Goal: Book appointment/travel/reservation

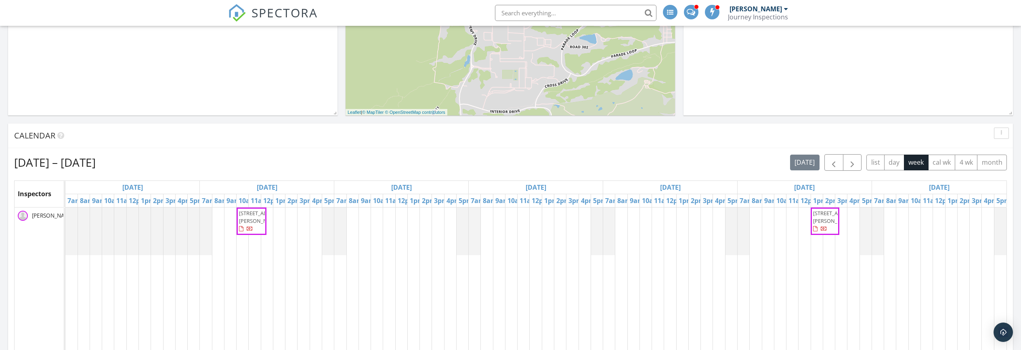
scroll to position [218, 0]
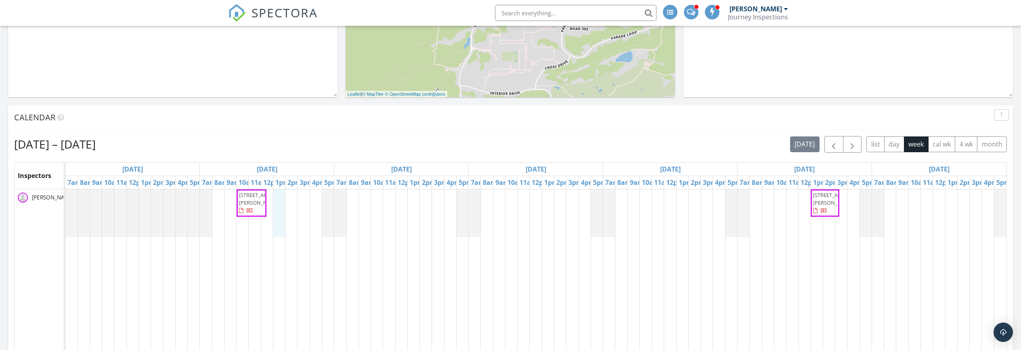
click at [278, 197] on div "4055 S Hazel Ct, Englewood 80110 28788 E 6th Pl, Watkins 80137" at bounding box center [535, 339] width 941 height 301
click at [281, 178] on link "Event" at bounding box center [279, 176] width 42 height 13
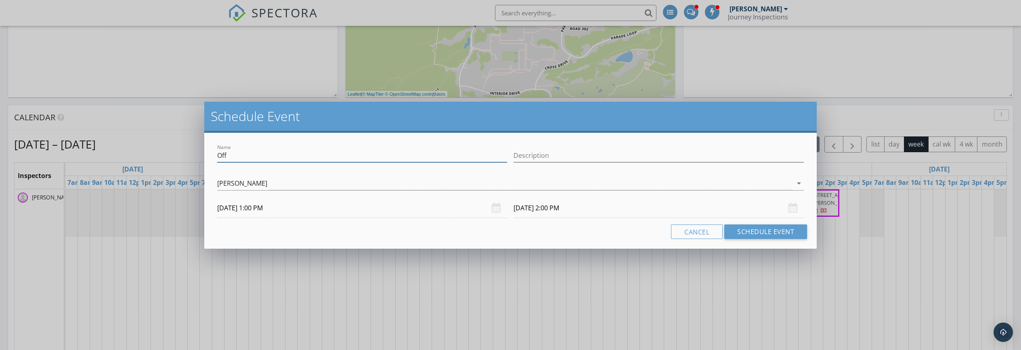
click at [274, 158] on input "Off" at bounding box center [362, 155] width 290 height 13
type input "O"
type input "Radon Pickup"
click at [567, 161] on input "Description" at bounding box center [658, 155] width 290 height 13
type input "2091 Oak Pl"
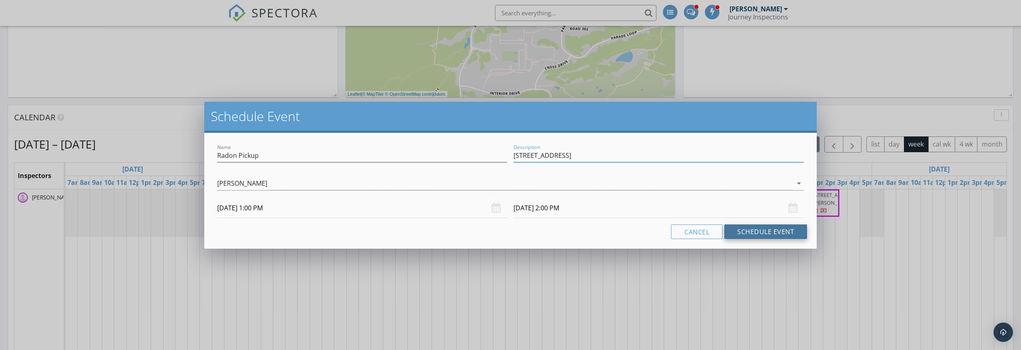
click at [735, 228] on button "Schedule Event" at bounding box center [765, 231] width 83 height 15
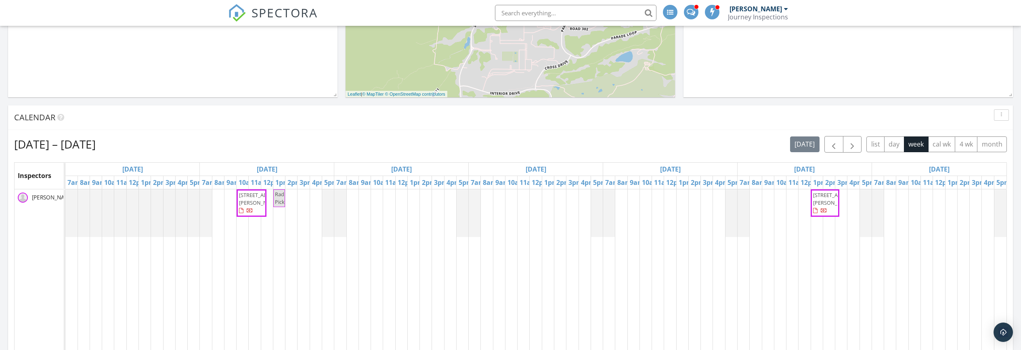
click at [314, 197] on div "4055 S Hazel Ct, Englewood 80110 Radon Pickup 28788 E 6th Pl, Watkins 80137" at bounding box center [535, 339] width 941 height 301
click at [316, 180] on link "Event" at bounding box center [315, 176] width 42 height 13
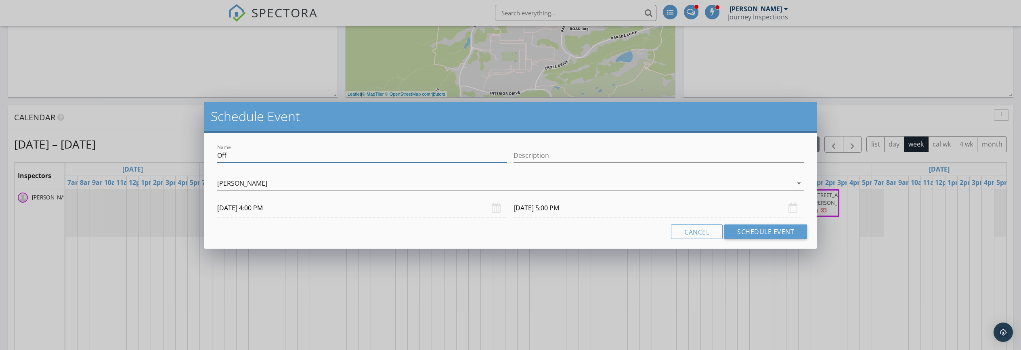
click at [337, 153] on input "Off" at bounding box center [362, 155] width 290 height 13
type input "O"
type input "Radon Pickup"
click at [642, 149] on input "Description" at bounding box center [658, 155] width 290 height 13
click at [659, 158] on input "695 Hailey glenn view" at bounding box center [658, 155] width 290 height 13
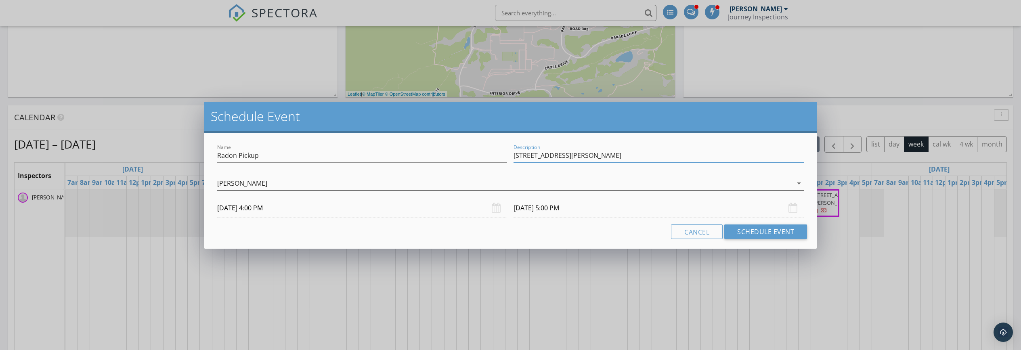
type input "695 Hailey glenn view - Springs"
click at [795, 181] on icon "arrow_drop_down" at bounding box center [799, 183] width 10 height 10
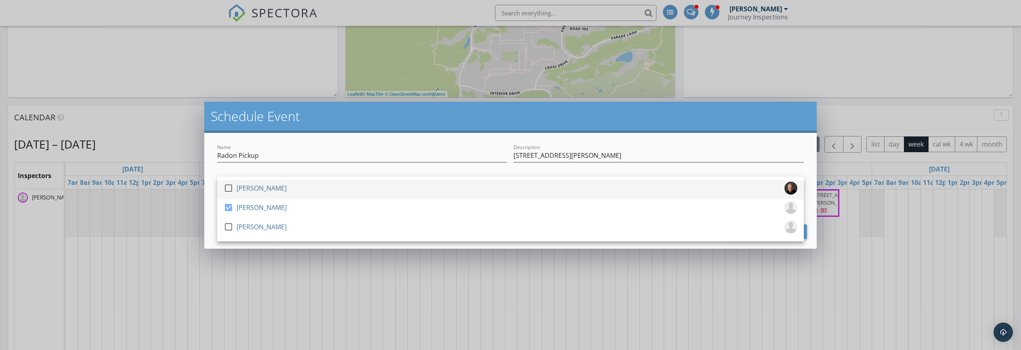
click at [228, 186] on div at bounding box center [229, 188] width 14 height 14
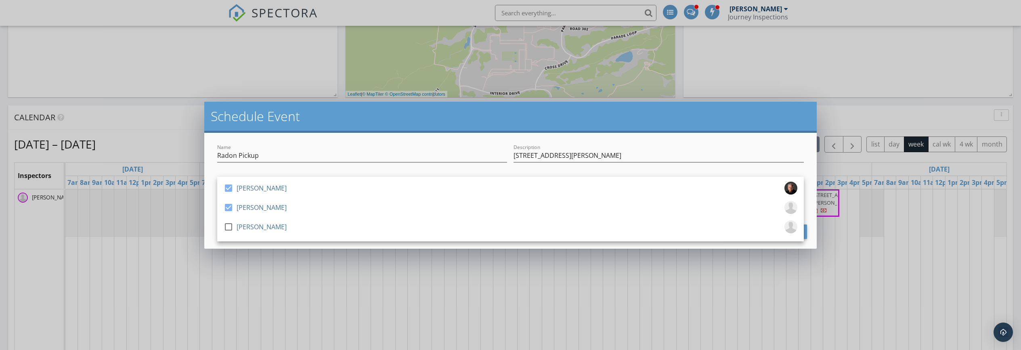
click at [815, 209] on div "Name Radon Pickup Description 695 Hailey glenn view - Springs check_box James H…" at bounding box center [510, 191] width 612 height 116
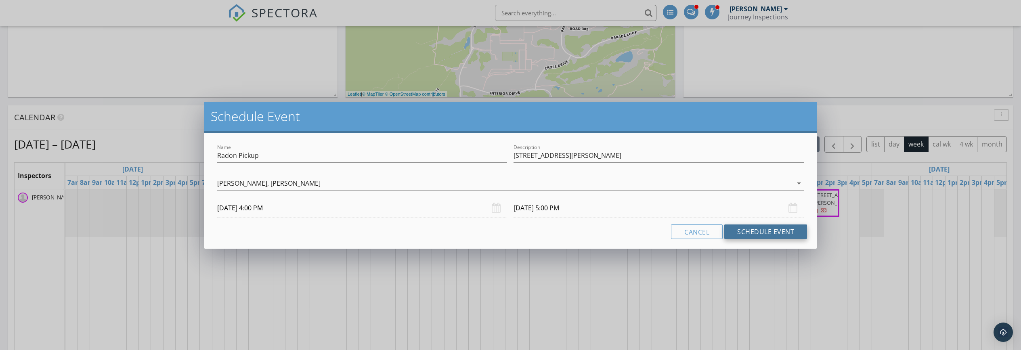
click at [741, 232] on button "Schedule Event" at bounding box center [765, 231] width 83 height 15
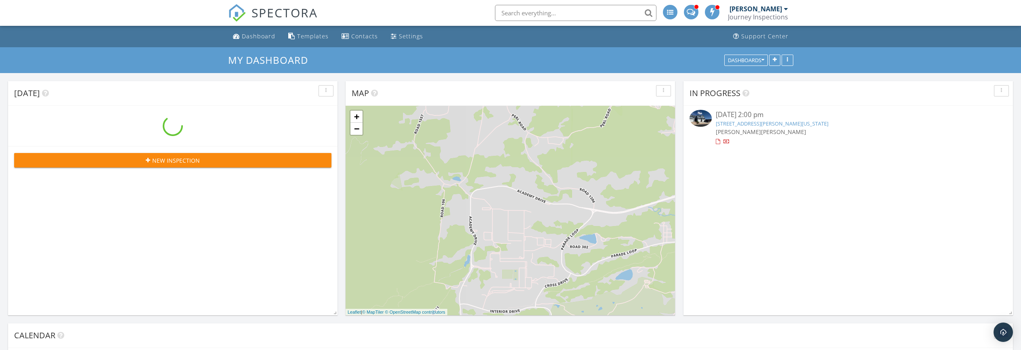
scroll to position [917, 1021]
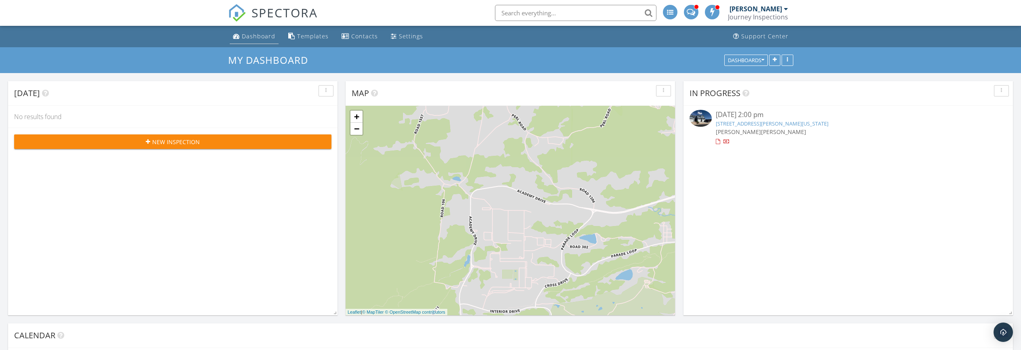
click at [265, 32] on div "Dashboard" at bounding box center [258, 36] width 33 height 8
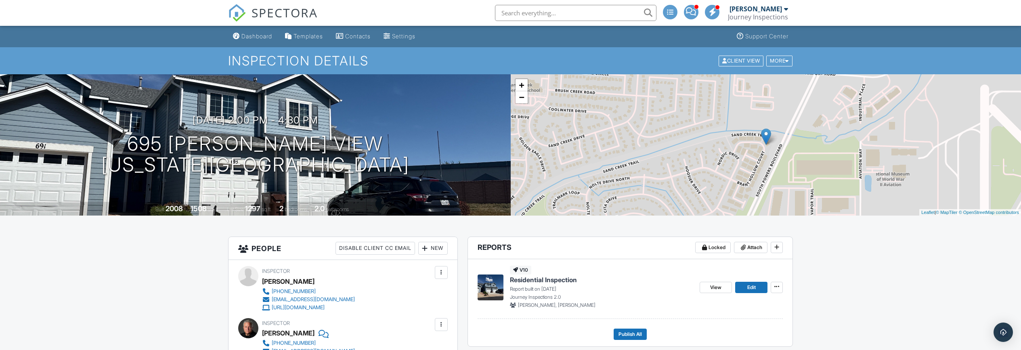
click at [547, 282] on span "Residential Inspection" at bounding box center [543, 279] width 67 height 9
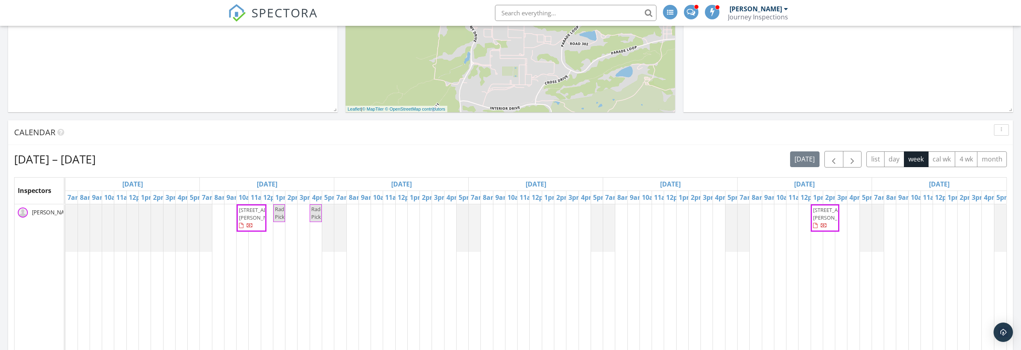
scroll to position [203, 0]
click at [832, 161] on span "button" at bounding box center [834, 159] width 10 height 10
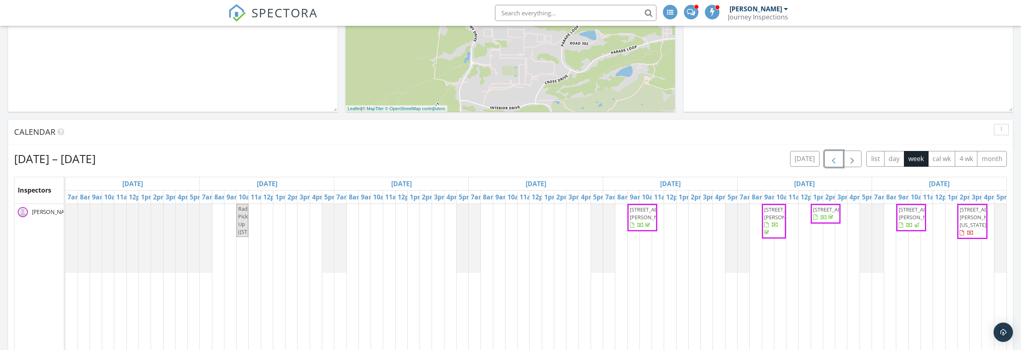
click at [921, 226] on span "2091 Oak Pl, Thornton 80229" at bounding box center [911, 218] width 27 height 24
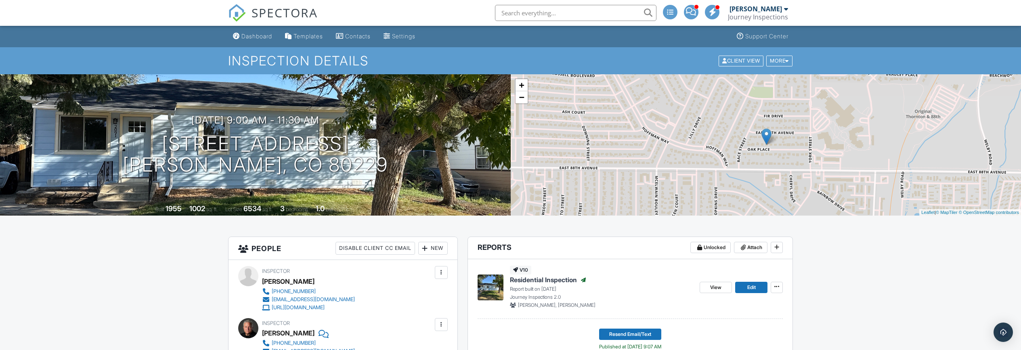
click at [551, 278] on span "Residential Inspection" at bounding box center [543, 279] width 67 height 9
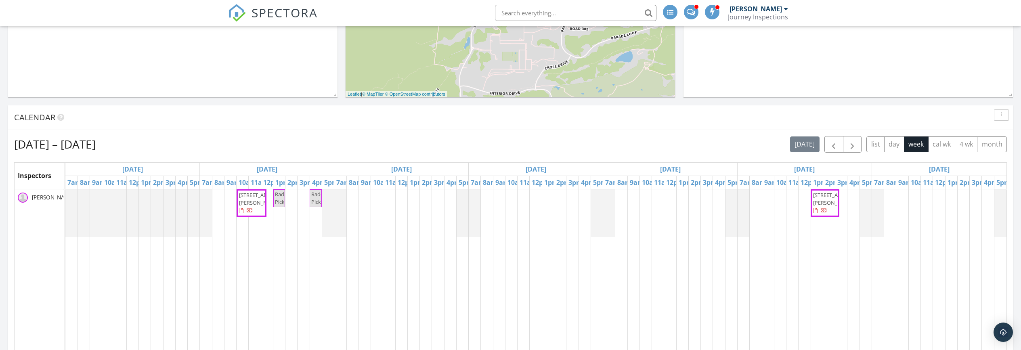
scroll to position [917, 1021]
click at [249, 202] on span "4055 S Hazel Ct, Englewood 80110" at bounding box center [261, 198] width 45 height 15
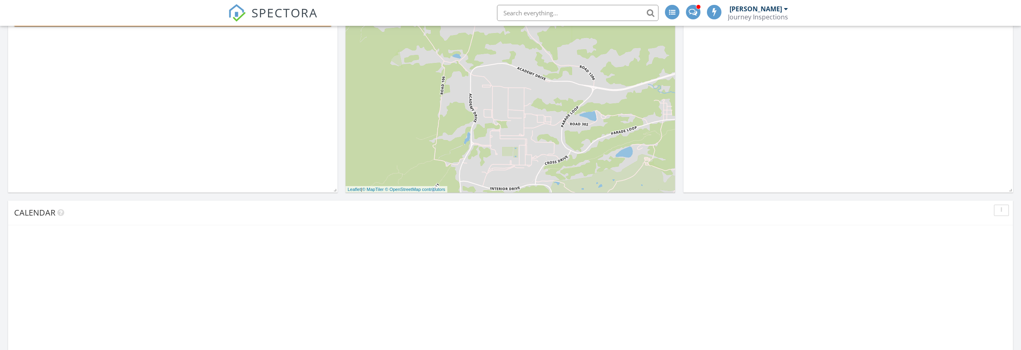
scroll to position [218, 0]
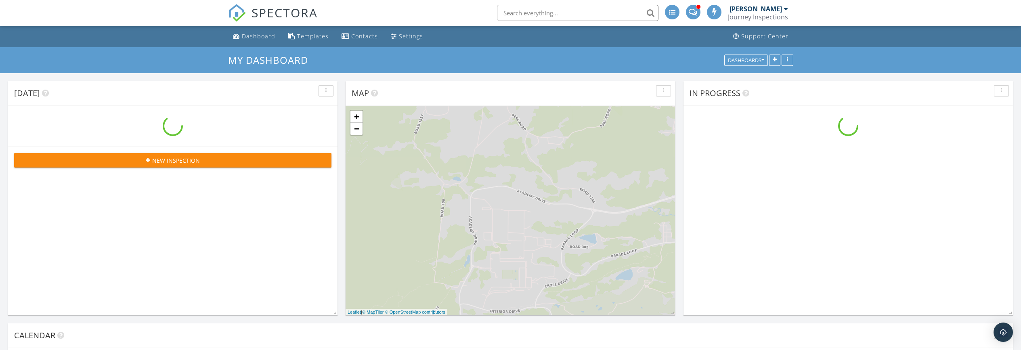
scroll to position [917, 1021]
